Goal: Task Accomplishment & Management: Use online tool/utility

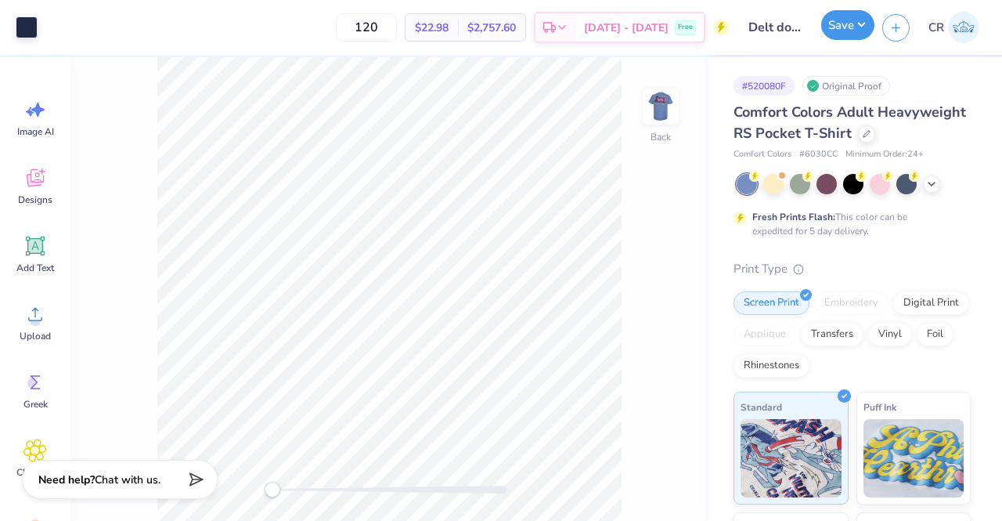
click at [863, 34] on button "Save" at bounding box center [847, 25] width 53 height 30
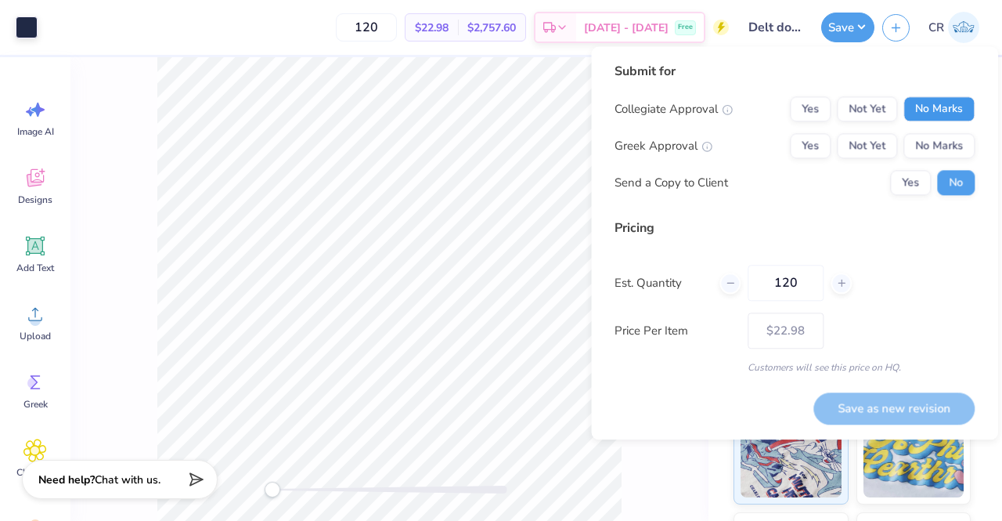
click at [925, 103] on button "No Marks" at bounding box center [939, 108] width 71 height 25
click at [819, 145] on button "Yes" at bounding box center [810, 145] width 41 height 25
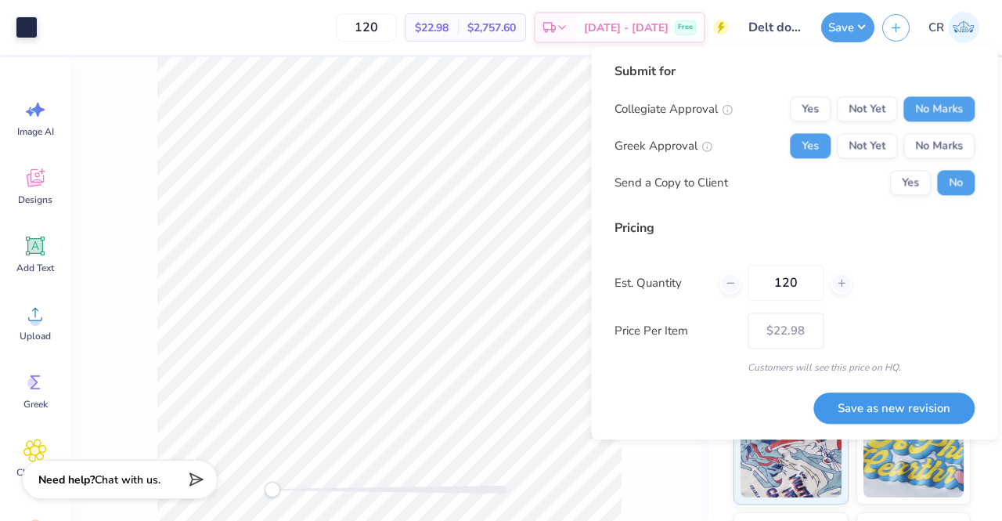
click at [876, 406] on button "Save as new revision" at bounding box center [894, 408] width 161 height 32
type input "$22.98"
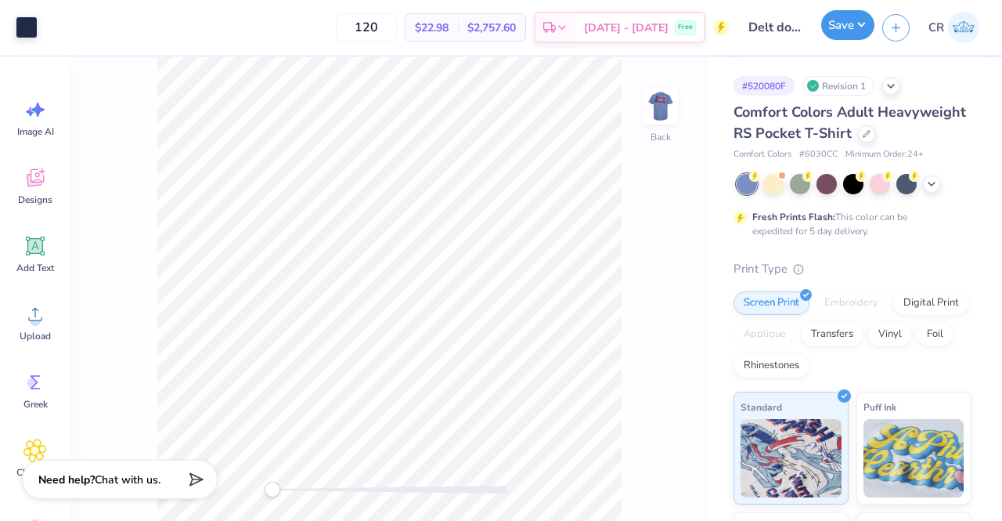
click at [858, 34] on button "Save" at bounding box center [847, 25] width 53 height 30
drag, startPoint x: 269, startPoint y: 485, endPoint x: 306, endPoint y: 484, distance: 37.6
click at [306, 484] on div "Accessibility label" at bounding box center [305, 490] width 16 height 16
drag, startPoint x: 307, startPoint y: 487, endPoint x: 345, endPoint y: 485, distance: 37.7
click at [345, 485] on div "Accessibility label" at bounding box center [345, 490] width 16 height 16
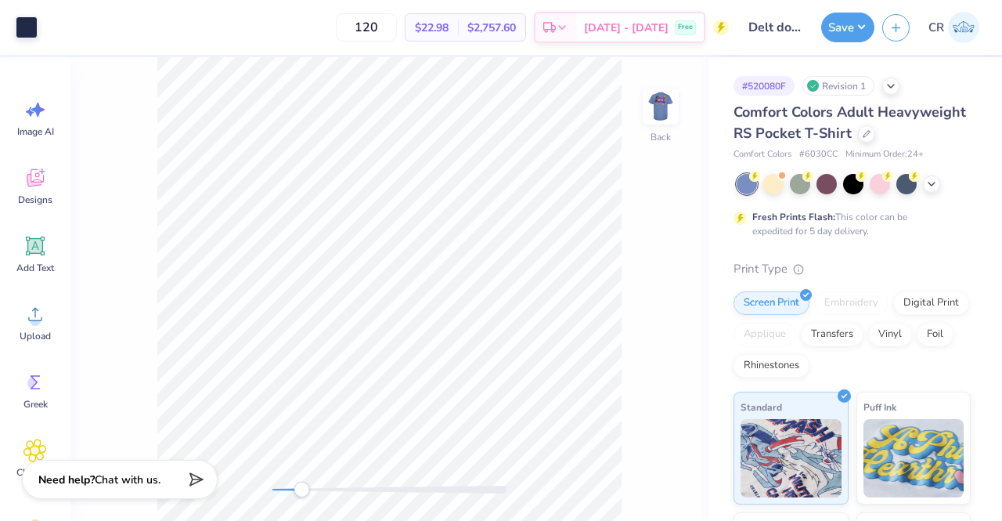
click at [240, 489] on div "Back" at bounding box center [389, 289] width 638 height 464
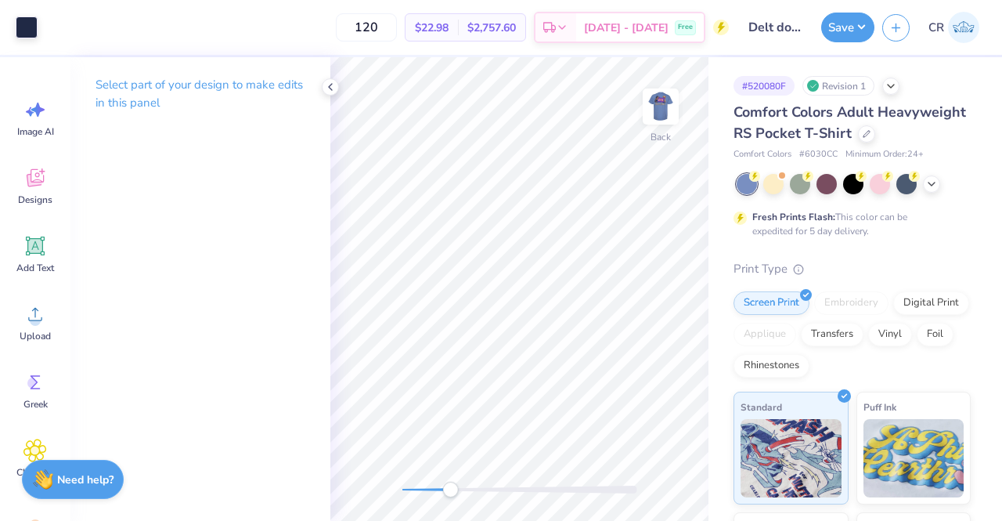
drag, startPoint x: 402, startPoint y: 486, endPoint x: 460, endPoint y: 486, distance: 58.7
click at [458, 486] on div "Accessibility label" at bounding box center [450, 490] width 16 height 16
click at [334, 87] on icon at bounding box center [330, 87] width 13 height 13
click at [327, 86] on icon at bounding box center [330, 87] width 13 height 13
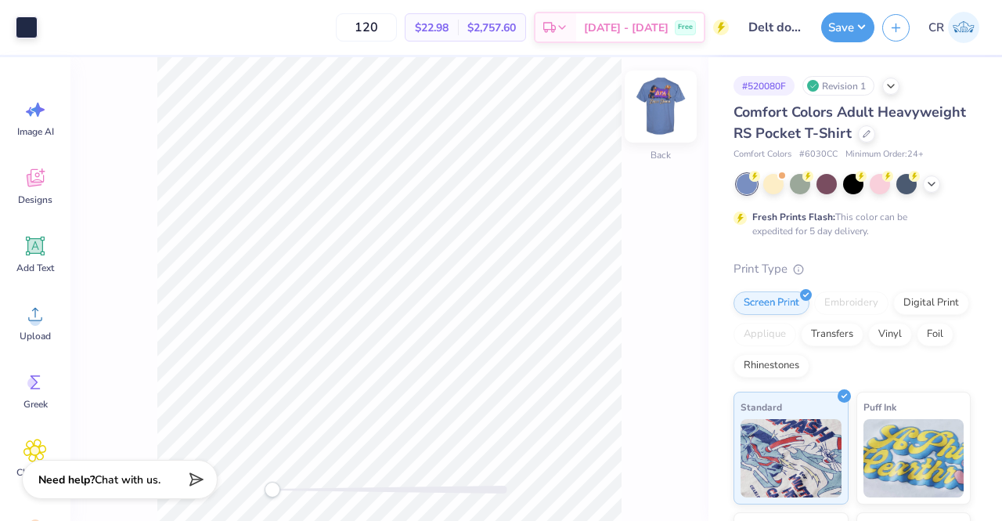
click at [672, 101] on img at bounding box center [661, 106] width 63 height 63
click at [652, 126] on img at bounding box center [661, 106] width 63 height 63
click at [327, 475] on div "Back" at bounding box center [389, 289] width 638 height 464
